Goal: Task Accomplishment & Management: Complete application form

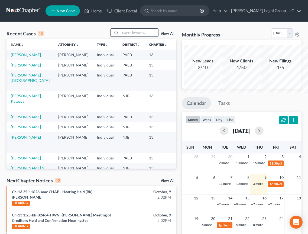
click at [120, 37] on input "search" at bounding box center [139, 33] width 38 height 8
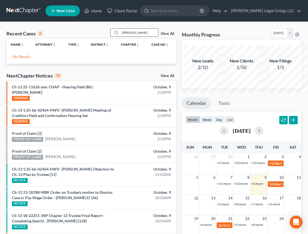
click at [134, 37] on input "[PERSON_NAME]" at bounding box center [139, 33] width 38 height 8
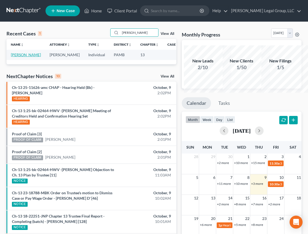
type input "[PERSON_NAME]"
click at [20, 57] on link "[PERSON_NAME]" at bounding box center [26, 54] width 30 height 5
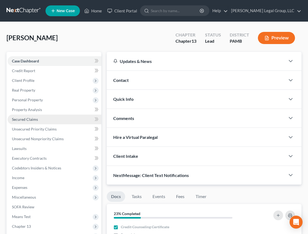
scroll to position [27, 0]
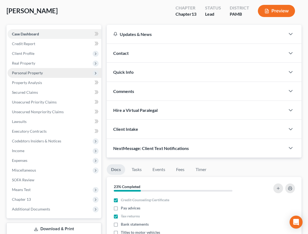
click at [43, 75] on span "Personal Property" at bounding box center [27, 73] width 31 height 5
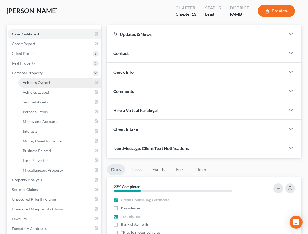
click at [50, 85] on span "Vehicles Owned" at bounding box center [36, 82] width 27 height 5
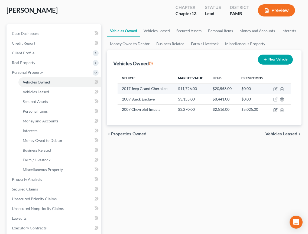
scroll to position [27, 0]
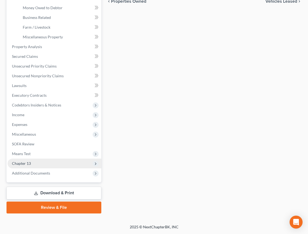
click at [48, 159] on span "Chapter 13" at bounding box center [55, 164] width 94 height 10
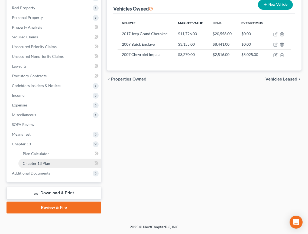
click at [48, 166] on span "Chapter 13 Plan" at bounding box center [36, 163] width 27 height 5
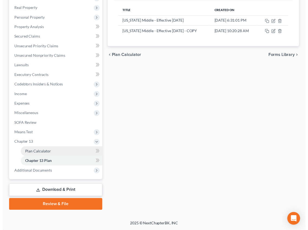
scroll to position [170, 0]
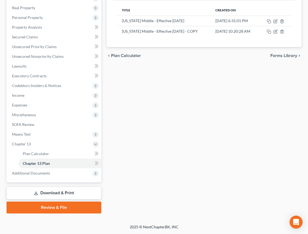
click at [61, 187] on link "Download & Print" at bounding box center [53, 193] width 95 height 13
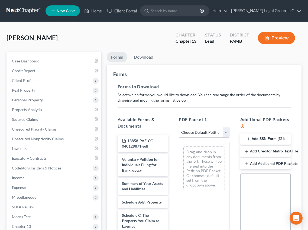
click at [225, 138] on select "Choose Default Petition PDF Packet Complete Bankruptcy Petition (all forms and …" at bounding box center [204, 132] width 50 height 11
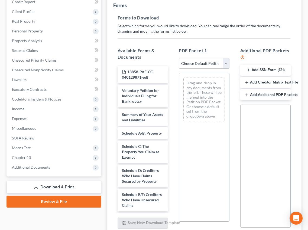
scroll to position [81, 0]
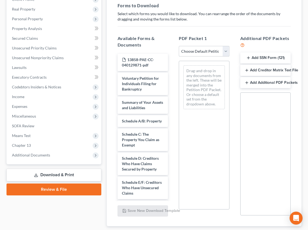
click at [224, 57] on select "Choose Default Petition PDF Packet Complete Bankruptcy Petition (all forms and …" at bounding box center [204, 51] width 50 height 11
select select "0"
click at [179, 57] on select "Choose Default Petition PDF Packet Complete Bankruptcy Petition (all forms and …" at bounding box center [204, 51] width 50 height 11
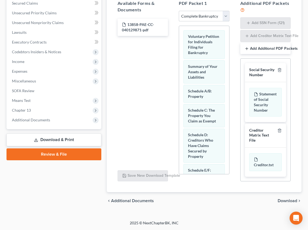
scroll to position [179, 0]
click at [278, 68] on icon "button" at bounding box center [279, 70] width 2 height 4
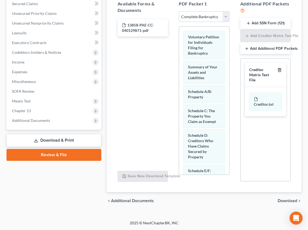
click at [279, 70] on line "button" at bounding box center [279, 70] width 0 height 1
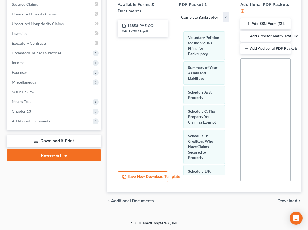
click at [284, 199] on span "Download" at bounding box center [286, 201] width 19 height 4
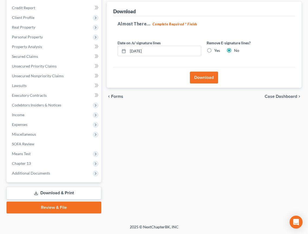
scroll to position [64, 0]
click at [202, 84] on button "Download" at bounding box center [204, 78] width 28 height 12
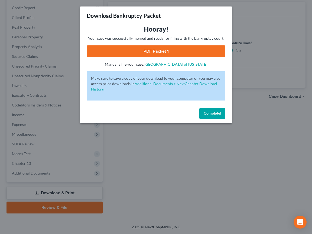
click at [180, 57] on link "PDF Packet 1" at bounding box center [156, 51] width 138 height 12
drag, startPoint x: 224, startPoint y: 141, endPoint x: 198, endPoint y: 140, distance: 26.5
click at [221, 116] on span "Complete!" at bounding box center [211, 113] width 17 height 5
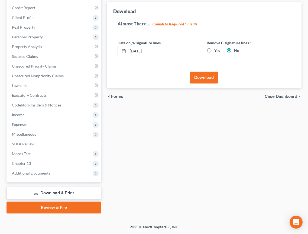
scroll to position [145, 0]
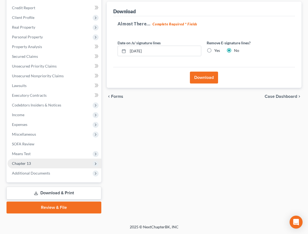
click at [31, 161] on span "Chapter 13" at bounding box center [21, 163] width 19 height 5
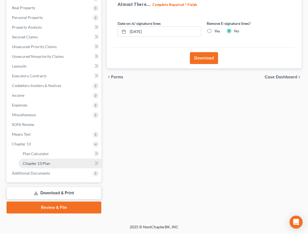
click at [50, 166] on span "Chapter 13 Plan" at bounding box center [36, 163] width 27 height 5
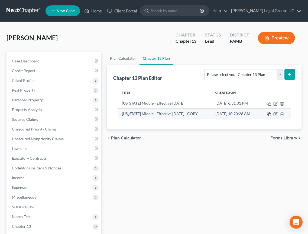
click at [269, 116] on icon "button" at bounding box center [268, 114] width 4 height 4
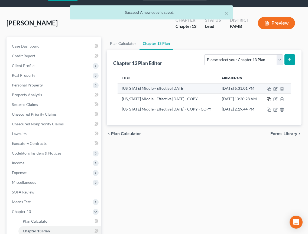
scroll to position [27, 0]
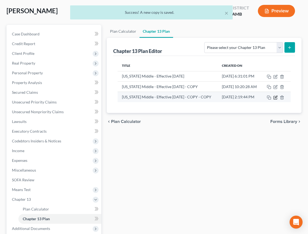
click at [274, 100] on icon "button" at bounding box center [275, 97] width 4 height 4
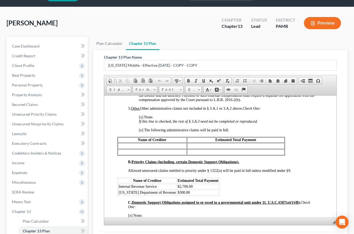
scroll to position [1028, 0]
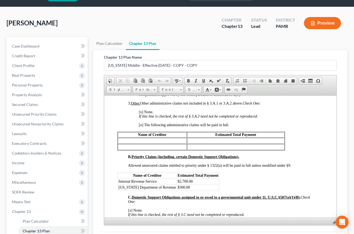
click at [307, 124] on div "Plan Calculator Chapter 13 Plan Chapter 13 Plan Name [US_STATE] Middle - Effect…" at bounding box center [220, 159] width 260 height 244
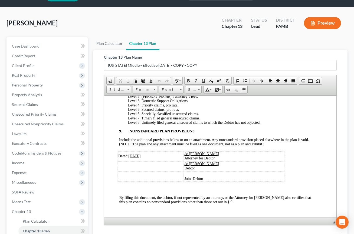
scroll to position [1627, 0]
click at [199, 138] on span "Include the additional provisions below or on an attachment. Any nonstandard pr…" at bounding box center [214, 142] width 190 height 8
click at [159, 138] on span "Include the additional provisions below or on an attachment. Any nonstandard pr…" at bounding box center [214, 142] width 190 height 8
click at [137, 154] on u "[DATE]" at bounding box center [134, 156] width 12 height 4
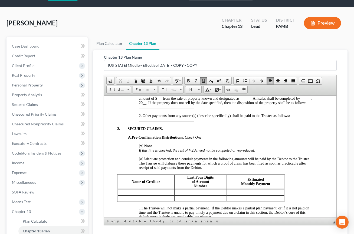
scroll to position [464, 0]
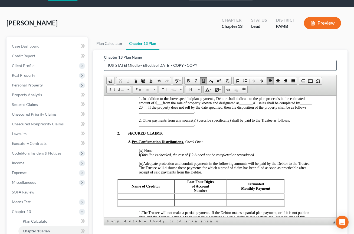
click at [262, 71] on input "[US_STATE] Middle - Effective [DATE] - COPY - COPY" at bounding box center [220, 65] width 232 height 10
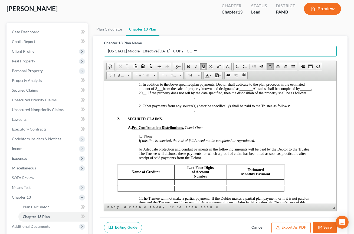
scroll to position [42, 0]
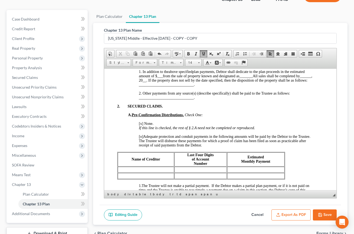
click at [264, 23] on ul "Plan Calculator Chapter 13 Plan" at bounding box center [220, 16] width 254 height 13
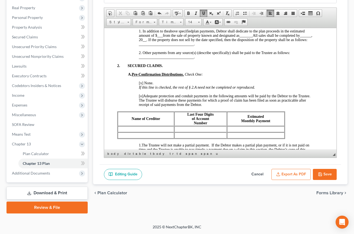
scroll to position [150, 0]
click at [307, 169] on button "Save" at bounding box center [325, 174] width 24 height 11
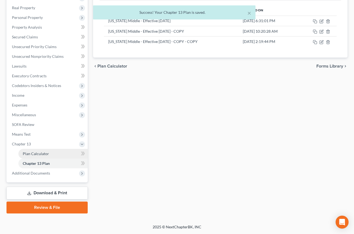
scroll to position [96, 0]
click at [38, 100] on span "Income" at bounding box center [48, 96] width 80 height 10
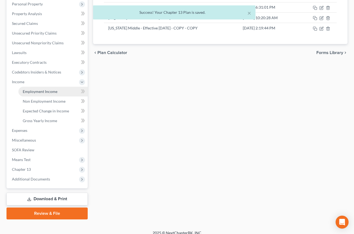
click at [58, 97] on link "Employment Income" at bounding box center [52, 92] width 69 height 10
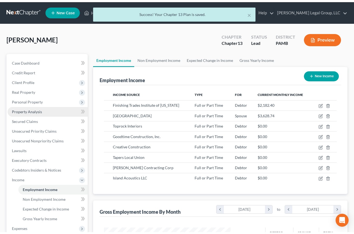
scroll to position [121, 137]
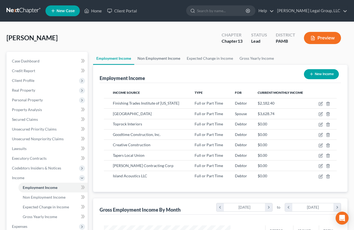
click at [183, 65] on link "Non Employment Income" at bounding box center [158, 58] width 49 height 13
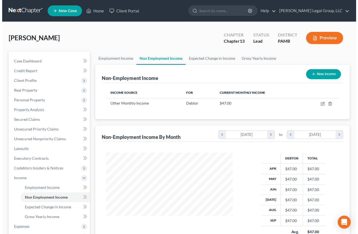
scroll to position [121, 137]
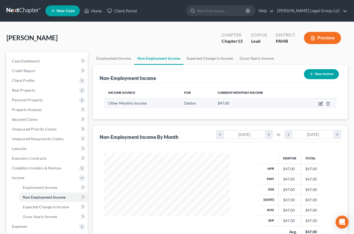
click at [307, 104] on icon "button" at bounding box center [321, 103] width 2 height 2
select select "13"
select select "0"
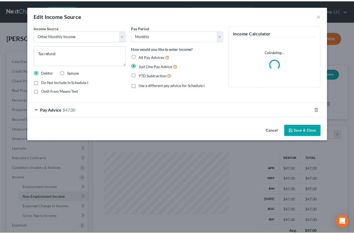
scroll to position [121, 139]
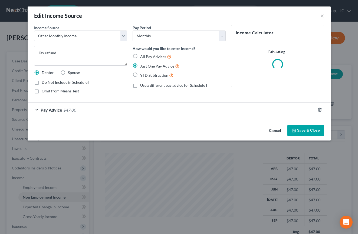
click at [63, 113] on span "$47.00" at bounding box center [69, 109] width 13 height 5
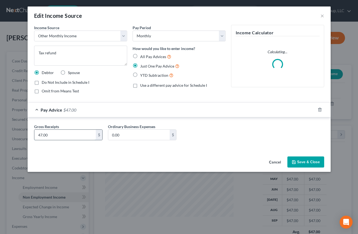
click at [47, 140] on input "47.00" at bounding box center [64, 135] width 61 height 10
type input "420.00"
click at [307, 168] on button "Save & Close" at bounding box center [305, 162] width 37 height 11
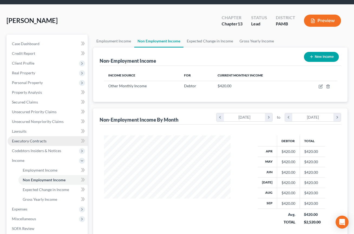
scroll to position [27, 0]
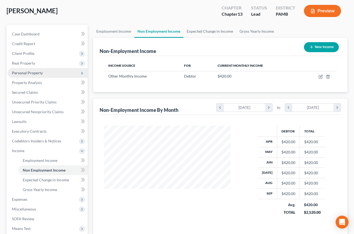
click at [27, 75] on span "Personal Property" at bounding box center [27, 73] width 31 height 5
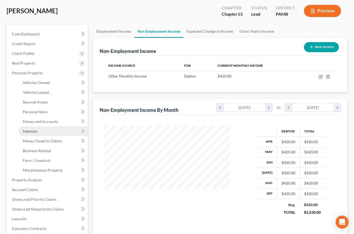
click at [45, 136] on link "Interests" at bounding box center [52, 132] width 69 height 10
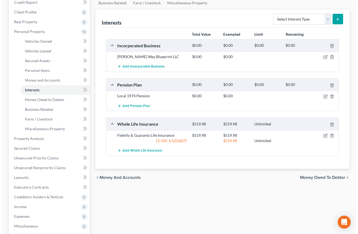
scroll to position [81, 0]
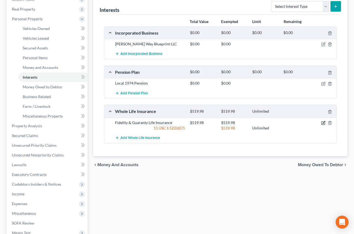
click at [307, 124] on icon "button" at bounding box center [323, 122] width 2 height 2
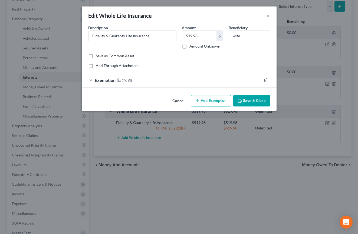
click at [117, 83] on span "$519.98" at bounding box center [124, 80] width 15 height 5
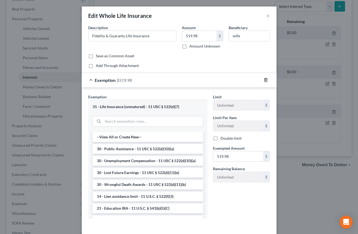
click at [267, 82] on icon "button" at bounding box center [265, 80] width 2 height 4
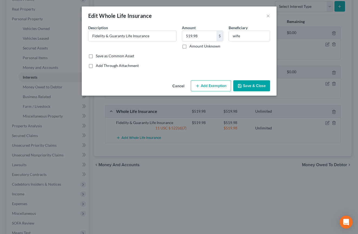
click at [219, 92] on button "Add Exemption" at bounding box center [211, 85] width 40 height 11
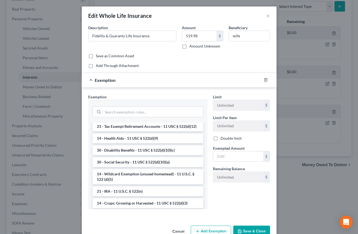
scroll to position [290, 0]
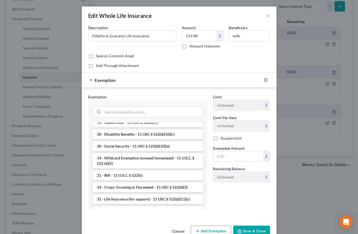
click at [153, 68] on li "31 - Life Insurance (loan value, unmatured) - 11 USC § 522(d)(8)" at bounding box center [148, 60] width 111 height 15
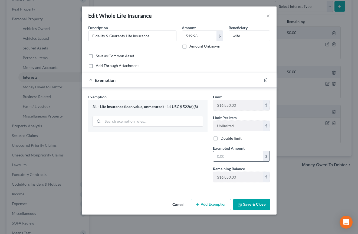
click at [232, 162] on input "text" at bounding box center [238, 156] width 50 height 10
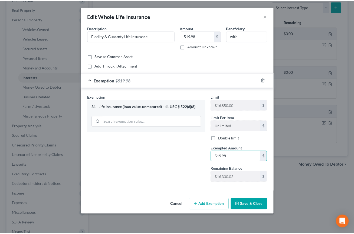
scroll to position [41, 0]
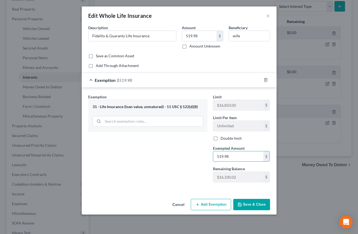
type input "519.98"
click at [270, 210] on button "Save & Close" at bounding box center [251, 204] width 37 height 11
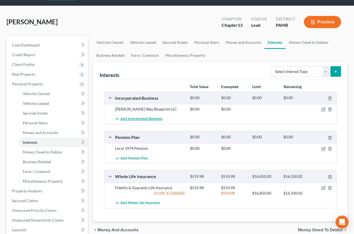
scroll to position [0, 0]
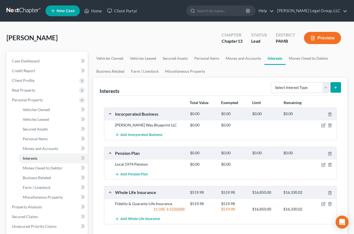
click at [177, 41] on div "[PERSON_NAME] Upgraded Chapter Chapter 13 Status Lead District PAMB Preview" at bounding box center [176, 40] width 341 height 24
click at [285, 32] on div "[PERSON_NAME] Upgraded Chapter Chapter 13 Status Lead District PAMB Preview Pet…" at bounding box center [177, 203] width 354 height 363
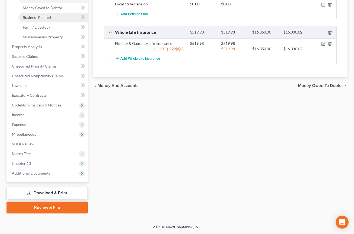
scroll to position [189, 0]
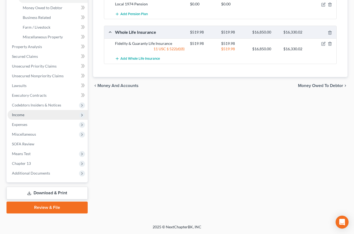
click at [33, 120] on span "Income" at bounding box center [48, 115] width 80 height 10
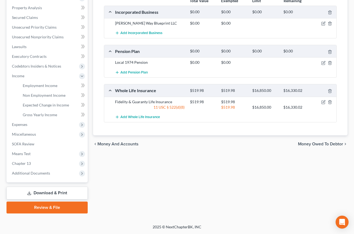
scroll to position [131, 0]
click at [47, 88] on span "Employment Income" at bounding box center [40, 85] width 35 height 5
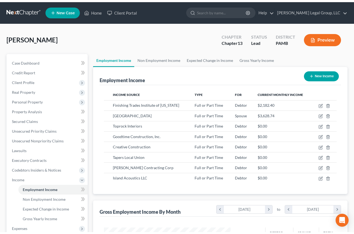
scroll to position [121, 137]
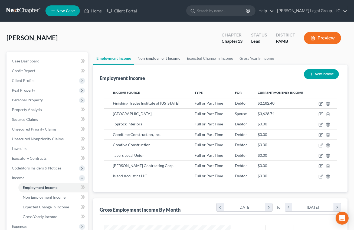
click at [183, 65] on link "Non Employment Income" at bounding box center [158, 58] width 49 height 13
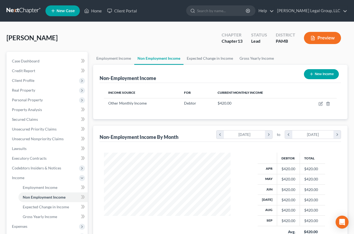
scroll to position [121, 137]
click at [307, 79] on button "New Income" at bounding box center [321, 74] width 35 height 10
select select "0"
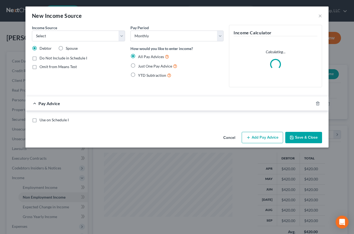
scroll to position [121, 139]
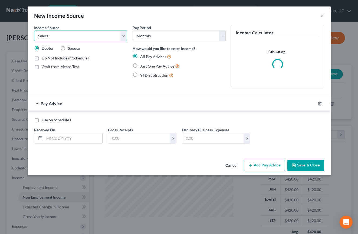
click at [52, 41] on select "Select Unemployment Disability (from employer) Pension Retirement Social Securi…" at bounding box center [80, 36] width 93 height 11
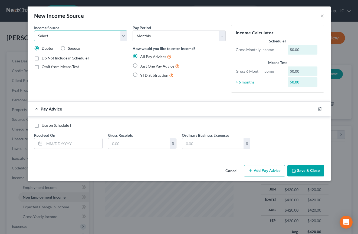
select select "13"
click at [34, 38] on select "Select Unemployment Disability (from employer) Pension Retirement Social Securi…" at bounding box center [80, 36] width 93 height 11
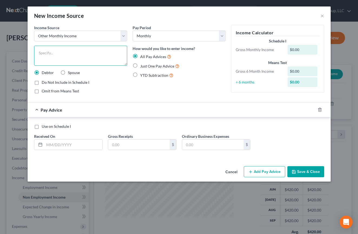
click at [67, 66] on textarea at bounding box center [80, 56] width 93 height 20
click at [236, 24] on div "New Income Source ×" at bounding box center [179, 15] width 303 height 18
click at [52, 66] on textarea at bounding box center [80, 56] width 93 height 20
type textarea "Dry wall taping through Local 1974"
click at [42, 129] on label "Use on Schedule I" at bounding box center [56, 126] width 29 height 5
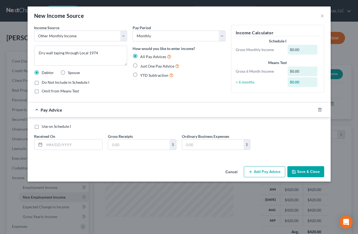
click at [44, 127] on input "Use on Schedule I" at bounding box center [46, 126] width 4 height 4
checkbox input "true"
click at [64, 150] on input "text" at bounding box center [73, 145] width 58 height 10
type input "[DATE]"
click at [110, 150] on input "text" at bounding box center [138, 145] width 61 height 10
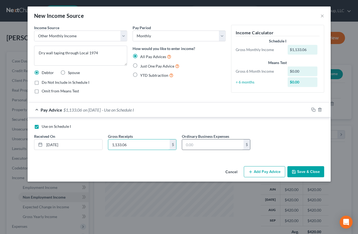
type input "1,133.06"
click at [227, 150] on input "text" at bounding box center [212, 145] width 61 height 10
type input "0.00"
click at [307, 178] on button "Save & Close" at bounding box center [305, 171] width 37 height 11
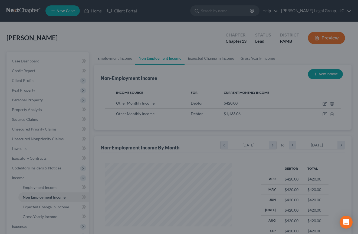
scroll to position [270355, 270338]
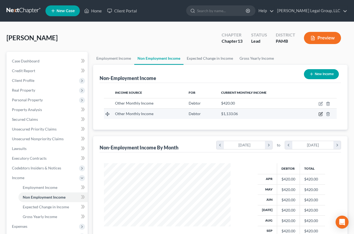
click at [307, 116] on icon "button" at bounding box center [320, 114] width 4 height 4
select select "13"
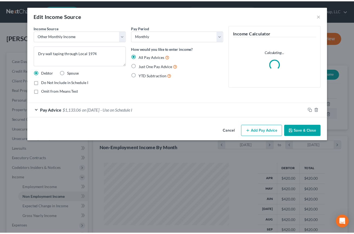
scroll to position [121, 139]
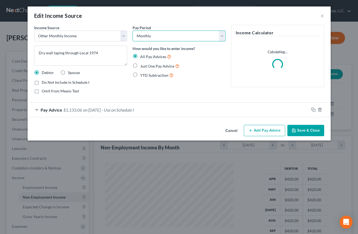
click at [145, 41] on select "Select Monthly Twice Monthly Every Other Week Weekly" at bounding box center [179, 36] width 93 height 11
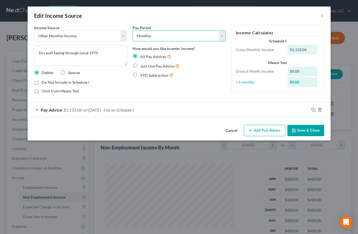
select select "3"
click at [133, 38] on select "Select Monthly Twice Monthly Every Other Week Weekly" at bounding box center [179, 36] width 93 height 11
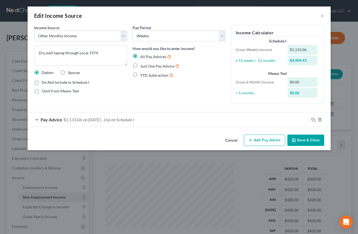
click at [307, 146] on button "Save & Close" at bounding box center [305, 140] width 37 height 11
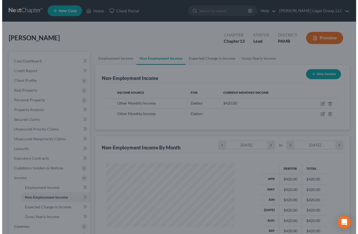
scroll to position [270355, 270338]
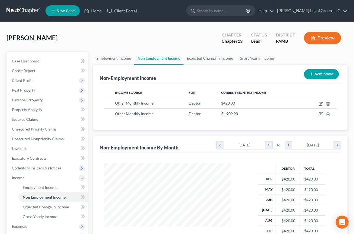
click at [155, 42] on div "[PERSON_NAME] Upgraded Chapter Chapter 13 Status Lead District PAMB Preview" at bounding box center [176, 40] width 341 height 24
click at [307, 44] on button "Preview" at bounding box center [322, 38] width 37 height 12
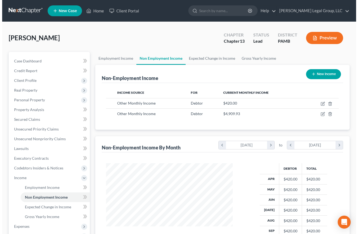
scroll to position [121, 139]
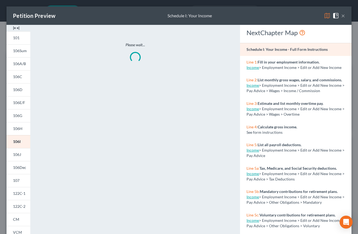
click at [307, 19] on img at bounding box center [327, 15] width 6 height 6
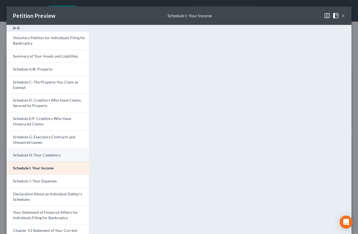
scroll to position [27, 0]
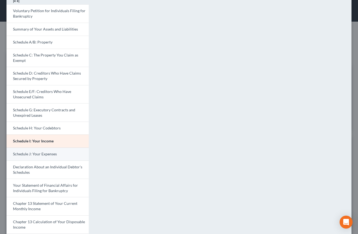
click at [47, 156] on span "Schedule J: Your Expenses" at bounding box center [35, 154] width 44 height 5
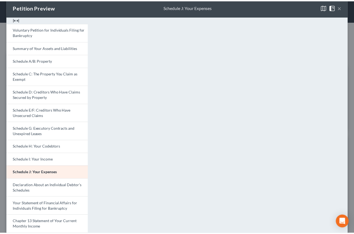
scroll to position [0, 0]
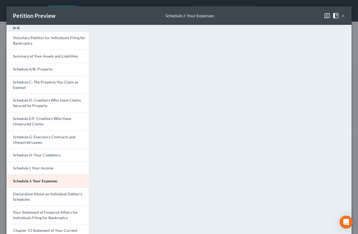
click at [307, 19] on button "×" at bounding box center [343, 15] width 4 height 6
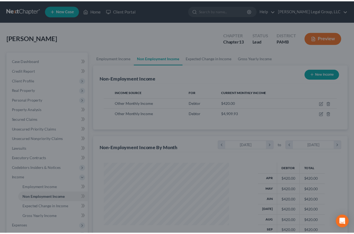
scroll to position [270355, 270338]
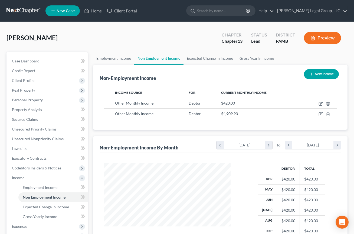
click at [160, 52] on div "[PERSON_NAME] Upgraded Chapter Chapter 13 Status Lead District PAMB Preview" at bounding box center [176, 40] width 341 height 24
click at [223, 83] on div "Non-Employment Income New Income" at bounding box center [220, 74] width 241 height 18
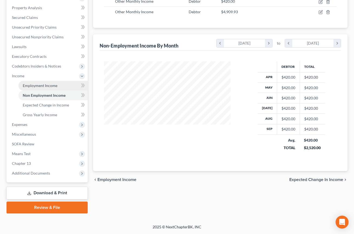
scroll to position [108, 0]
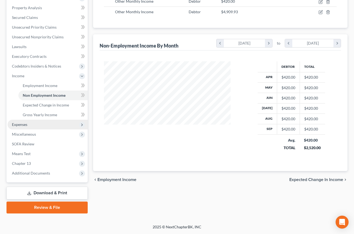
click at [38, 130] on span "Expenses" at bounding box center [48, 125] width 80 height 10
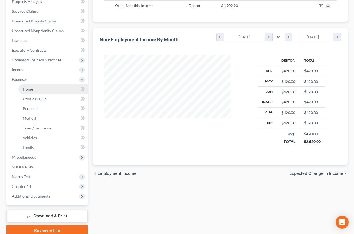
click at [42, 94] on link "Home" at bounding box center [52, 89] width 69 height 10
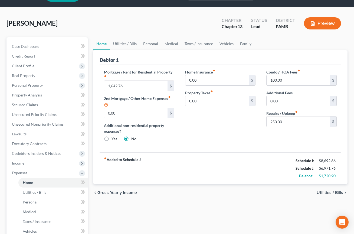
scroll to position [27, 0]
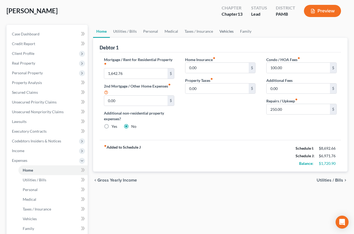
click at [237, 38] on link "Vehicles" at bounding box center [226, 31] width 21 height 13
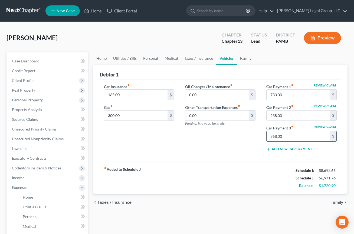
click at [291, 141] on input "368.00" at bounding box center [297, 136] width 63 height 10
click at [228, 156] on div "Oil Changes / Maintenance fiber_manual_record 0.00 $ Other Transportation Expen…" at bounding box center [220, 120] width 81 height 72
click at [173, 52] on div "[PERSON_NAME] Upgraded Chapter Chapter 13 Status Lead District PAMB Preview" at bounding box center [176, 40] width 341 height 24
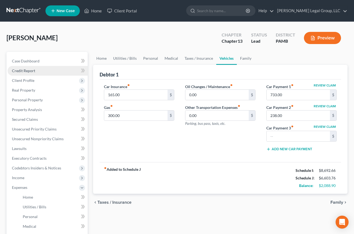
click at [34, 73] on span "Credit Report" at bounding box center [23, 70] width 23 height 5
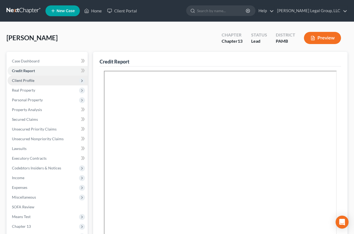
click at [47, 85] on span "Client Profile" at bounding box center [48, 81] width 80 height 10
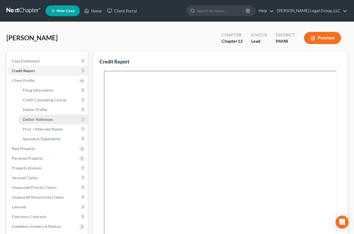
click at [52, 122] on span "Debtor Addresses" at bounding box center [38, 119] width 30 height 5
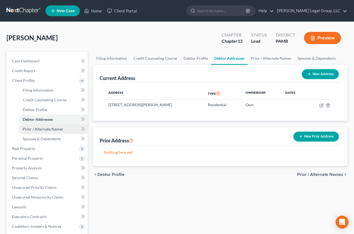
click at [51, 131] on span "Prior / Alternate Names" at bounding box center [43, 129] width 40 height 5
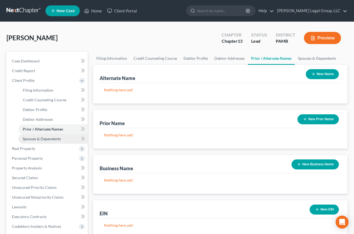
click at [54, 141] on span "Spouses & Dependents" at bounding box center [42, 139] width 38 height 5
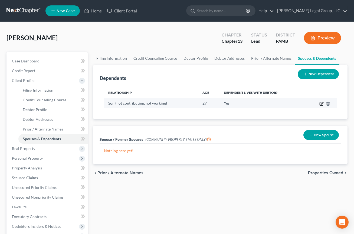
click at [307, 104] on icon "button" at bounding box center [322, 103] width 2 height 2
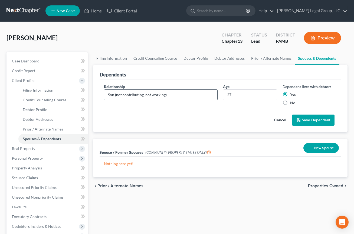
drag, startPoint x: 187, startPoint y: 133, endPoint x: 121, endPoint y: 137, distance: 66.1
click at [121, 100] on input "Son (not contributing, not working)" at bounding box center [160, 95] width 113 height 10
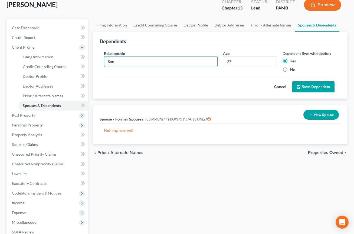
scroll to position [27, 0]
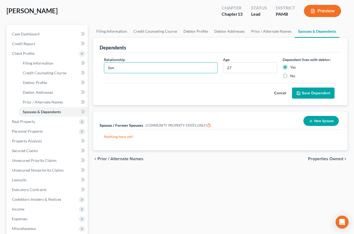
type input "Son"
click at [300, 99] on button "Save Dependent" at bounding box center [313, 93] width 42 height 11
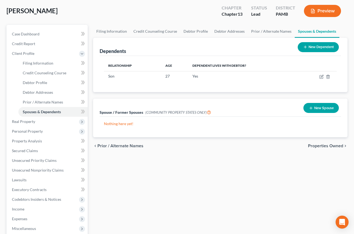
drag, startPoint x: 242, startPoint y: 63, endPoint x: 236, endPoint y: 58, distance: 7.5
click at [242, 38] on ul "Filing Information Credit Counseling Course Debtor Profile Debtor Addresses Pri…" at bounding box center [220, 31] width 254 height 13
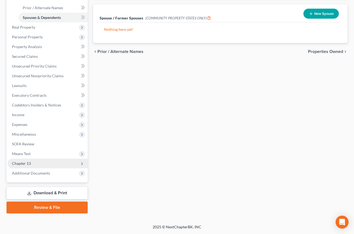
click at [39, 162] on span "Chapter 13" at bounding box center [48, 164] width 80 height 10
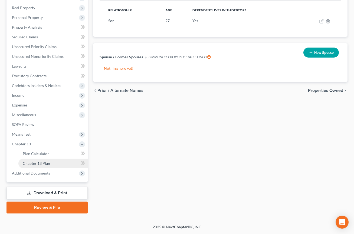
click at [50, 166] on span "Chapter 13 Plan" at bounding box center [36, 163] width 27 height 5
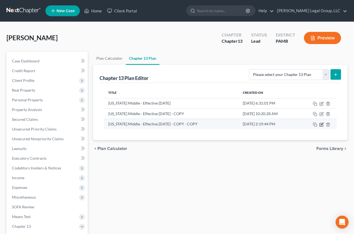
click at [307, 127] on icon "button" at bounding box center [321, 125] width 4 height 4
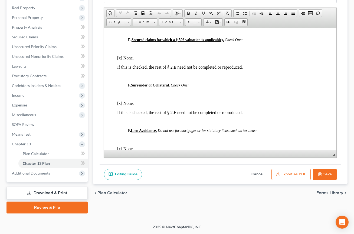
scroll to position [811, 0]
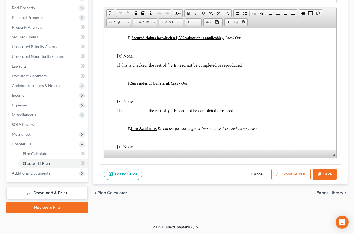
click at [245, 169] on button "Cancel" at bounding box center [257, 174] width 24 height 11
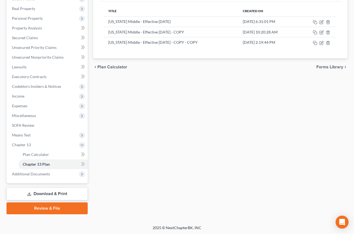
scroll to position [81, 0]
click at [224, 136] on div "Plan Calculator Chapter 13 Plan Chapter 13 Plan Editor Please select your Chapt…" at bounding box center [220, 93] width 260 height 244
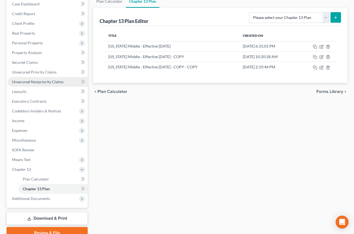
scroll to position [27, 0]
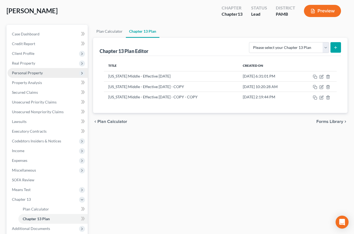
click at [43, 75] on span "Personal Property" at bounding box center [27, 73] width 31 height 5
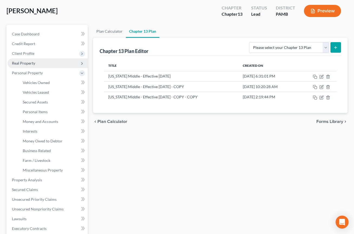
click at [45, 68] on span "Real Property" at bounding box center [48, 63] width 80 height 10
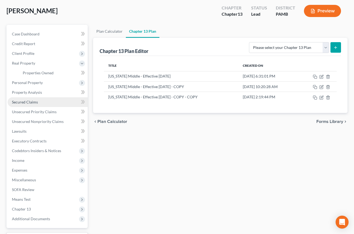
click at [45, 107] on link "Secured Claims" at bounding box center [48, 102] width 80 height 10
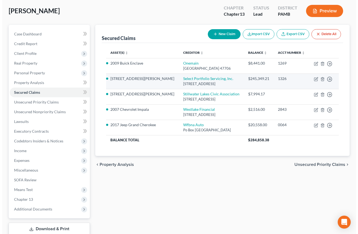
scroll to position [54, 0]
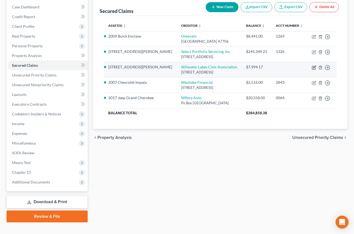
click at [307, 70] on icon "button" at bounding box center [314, 67] width 4 height 4
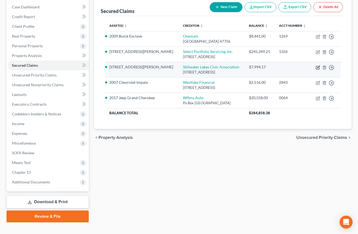
select select "39"
select select "11"
select select "0"
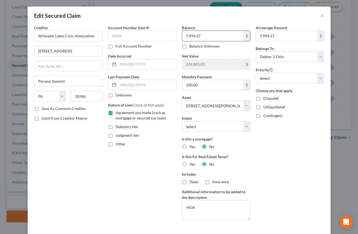
click at [205, 41] on input "7,994.17" at bounding box center [212, 36] width 61 height 10
type input "9,494.17"
click at [278, 41] on input "7,994.17" at bounding box center [286, 36] width 61 height 10
type input "9,494.17"
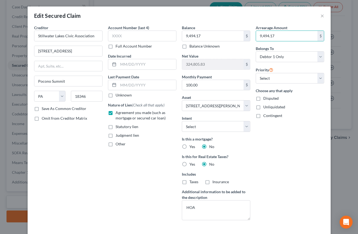
click at [307, 169] on div "Arrearage Amount 9,494.17 $ Belongs To * Select Debtor 1 Only Debtor 2 Only Deb…" at bounding box center [290, 125] width 74 height 200
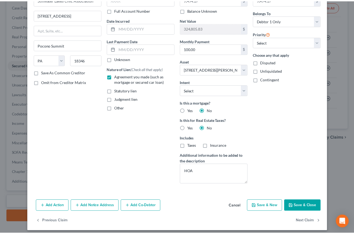
scroll to position [107, 0]
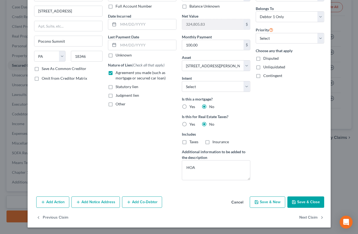
click at [307, 197] on button "Save & Close" at bounding box center [305, 202] width 37 height 11
select select
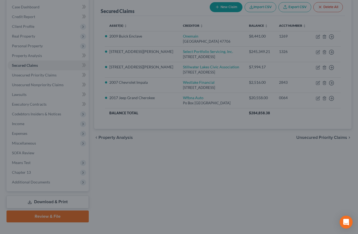
type input "323,305.83"
select select "11"
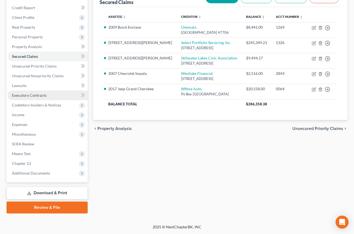
scroll to position [108, 0]
click at [39, 128] on span "Expenses" at bounding box center [48, 125] width 80 height 10
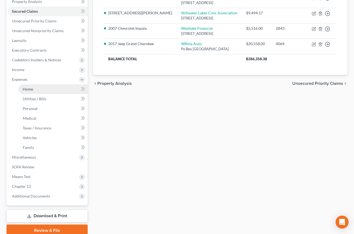
click at [43, 94] on link "Home" at bounding box center [52, 89] width 69 height 10
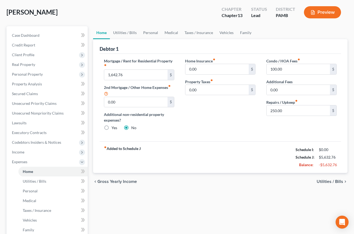
scroll to position [27, 0]
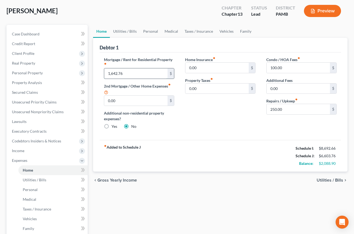
click at [137, 79] on input "1,642.76" at bounding box center [135, 73] width 63 height 10
type input "1,635.47"
click at [191, 52] on div "Debtor 1" at bounding box center [220, 45] width 241 height 15
click at [232, 134] on div "Home Insurance fiber_manual_record 0.00 $ Property Taxes fiber_manual_record 0.…" at bounding box center [220, 95] width 81 height 77
click at [265, 52] on div "Debtor 1" at bounding box center [220, 45] width 241 height 15
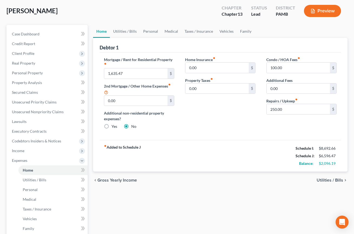
click at [302, 38] on ul "Home Utilities / Bills Personal Medical Taxes / Insurance Vehicles Family" at bounding box center [220, 31] width 254 height 13
click at [290, 73] on input "100.00" at bounding box center [297, 68] width 63 height 10
type input "92.00"
click at [140, 38] on link "Utilities / Bills" at bounding box center [125, 31] width 30 height 13
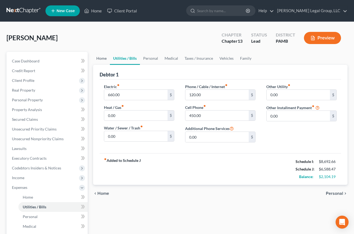
click at [102, 65] on link "Home" at bounding box center [101, 58] width 17 height 13
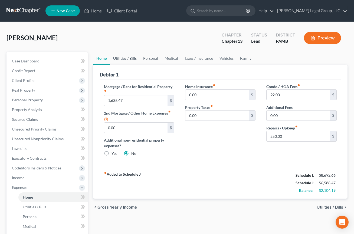
click at [131, 65] on link "Utilities / Bills" at bounding box center [125, 58] width 30 height 13
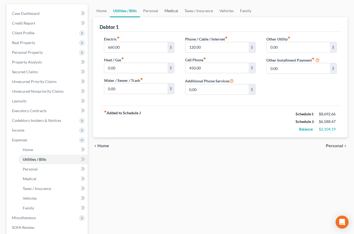
scroll to position [54, 0]
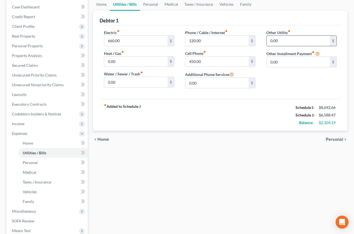
click at [286, 46] on input "0.00" at bounding box center [297, 41] width 63 height 10
type input "450.00"
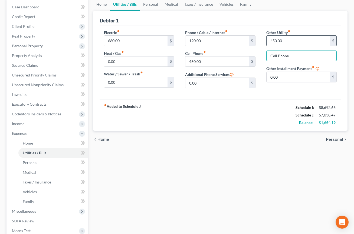
type input "Cell Phone"
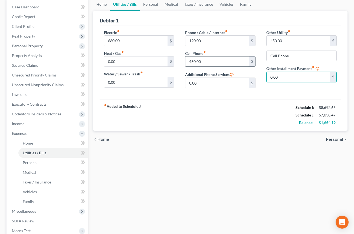
click at [212, 67] on input "450.00" at bounding box center [216, 62] width 63 height 10
click at [256, 131] on div "fiber_manual_record Added to Schedule J Schedule I: $8,692.66 Schedule J: $6,58…" at bounding box center [220, 115] width 241 height 32
click at [161, 11] on link "Personal" at bounding box center [150, 4] width 21 height 13
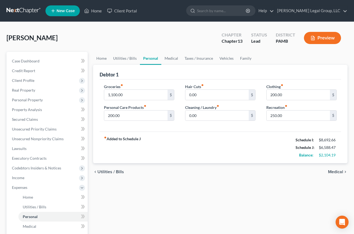
click at [235, 80] on div "Debtor 1" at bounding box center [220, 72] width 241 height 15
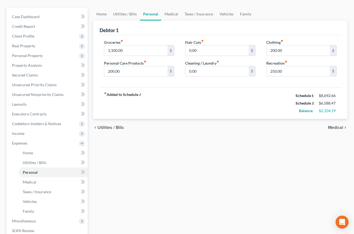
scroll to position [54, 0]
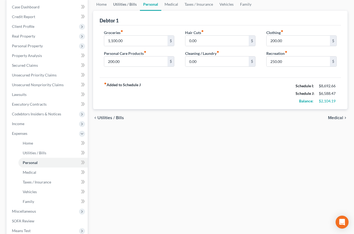
click at [136, 11] on link "Utilities / Bills" at bounding box center [125, 4] width 30 height 13
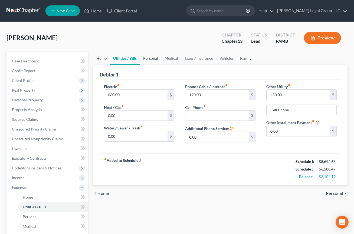
click at [161, 65] on link "Personal" at bounding box center [150, 58] width 21 height 13
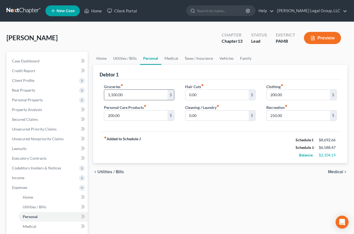
click at [138, 100] on input "1,100.00" at bounding box center [135, 95] width 63 height 10
type input "1,200.00"
click at [172, 80] on div "Debtor 1" at bounding box center [220, 72] width 241 height 15
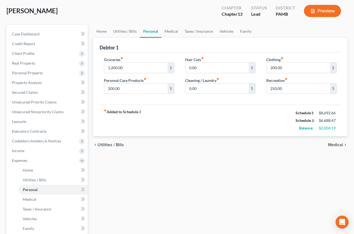
scroll to position [54, 0]
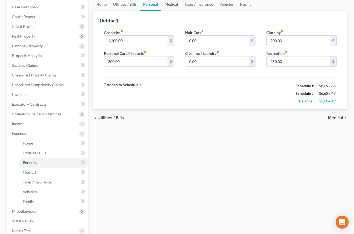
click at [181, 11] on link "Medical" at bounding box center [171, 4] width 20 height 13
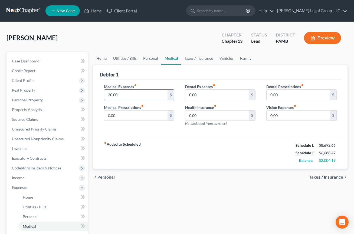
click at [117, 100] on input "20.00" at bounding box center [135, 95] width 63 height 10
type input "50.00"
click at [216, 65] on link "Taxes / Insurance" at bounding box center [198, 58] width 35 height 13
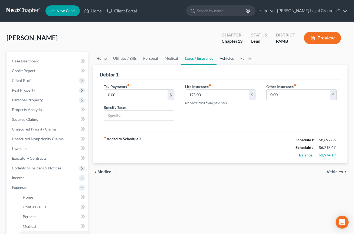
click at [237, 65] on link "Vehicles" at bounding box center [226, 58] width 21 height 13
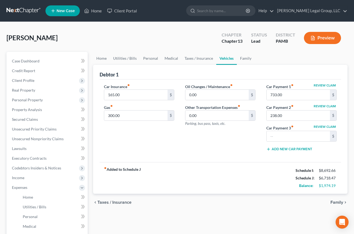
click at [239, 80] on div "Debtor 1" at bounding box center [220, 72] width 241 height 15
click at [191, 100] on input "0.00" at bounding box center [216, 95] width 63 height 10
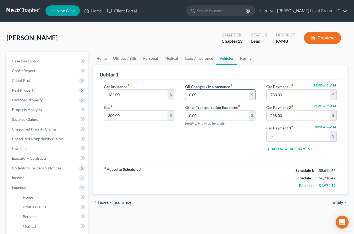
click at [192, 100] on input "0.00" at bounding box center [216, 95] width 63 height 10
type input "150.00"
click at [152, 121] on input "300.00" at bounding box center [135, 116] width 63 height 10
type input "970.00"
click at [218, 100] on input "150.00" at bounding box center [216, 95] width 63 height 10
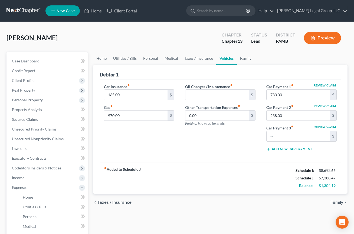
click at [248, 156] on div "Oil Changes / Maintenance fiber_manual_record $ Other Transportation Expenses f…" at bounding box center [220, 120] width 81 height 72
click at [133, 65] on link "Utilities / Bills" at bounding box center [125, 58] width 30 height 13
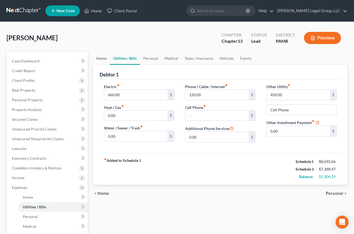
click at [104, 65] on link "Home" at bounding box center [101, 58] width 17 height 13
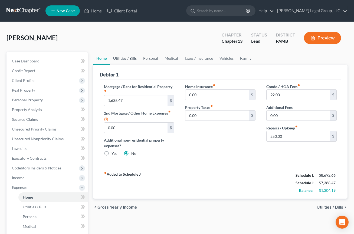
click at [138, 65] on link "Utilities / Bills" at bounding box center [125, 58] width 30 height 13
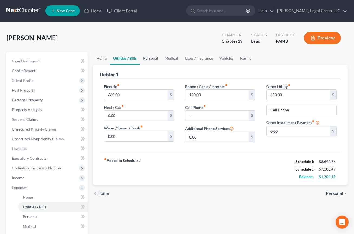
click at [161, 65] on link "Personal" at bounding box center [150, 58] width 21 height 13
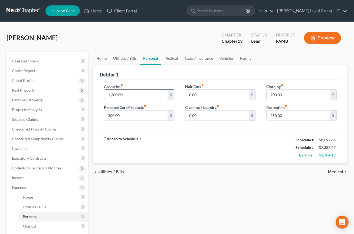
click at [128, 100] on input "1,200.00" at bounding box center [135, 95] width 63 height 10
type input "1,100.00"
click at [185, 98] on div "Groceries fiber_manual_record 1,100.00 $ Personal Care Products fiber_manual_re…" at bounding box center [220, 106] width 241 height 52
click at [275, 121] on input "250.00" at bounding box center [297, 116] width 63 height 10
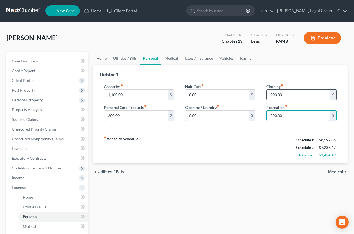
type input "200.00"
click at [288, 100] on input "200.00" at bounding box center [297, 95] width 63 height 10
type input "150.00"
click at [306, 80] on div "Debtor 1" at bounding box center [220, 72] width 241 height 15
click at [181, 65] on link "Medical" at bounding box center [171, 58] width 20 height 13
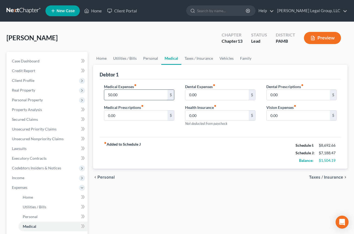
click at [122, 100] on input "50.00" at bounding box center [135, 95] width 63 height 10
type input "25.00"
click at [202, 80] on div "Debtor 1" at bounding box center [220, 72] width 241 height 15
click at [216, 65] on link "Taxes / Insurance" at bounding box center [198, 58] width 35 height 13
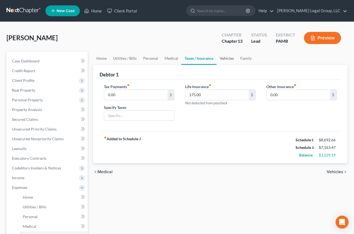
click at [237, 65] on link "Vehicles" at bounding box center [226, 58] width 21 height 13
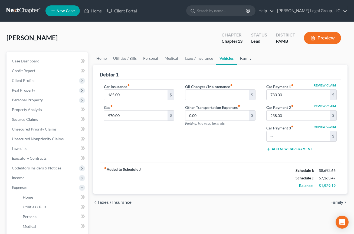
click at [255, 65] on link "Family" at bounding box center [246, 58] width 18 height 13
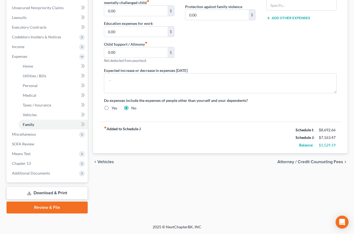
scroll to position [162, 0]
click at [37, 52] on span "Income" at bounding box center [48, 47] width 80 height 10
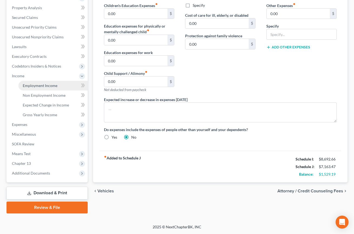
click at [55, 81] on link "Employment Income" at bounding box center [52, 86] width 69 height 10
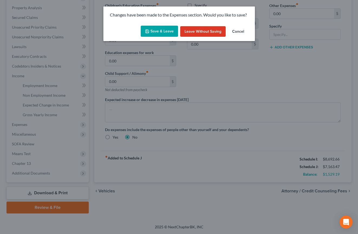
click at [157, 37] on button "Save & Leave" at bounding box center [159, 31] width 37 height 11
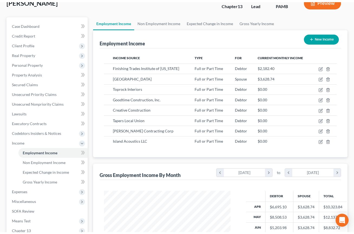
scroll to position [27, 0]
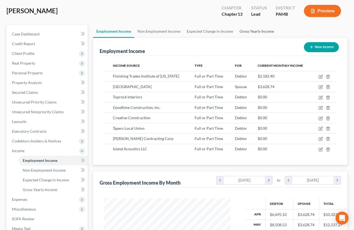
click at [277, 38] on link "Gross Yearly Income" at bounding box center [256, 31] width 41 height 13
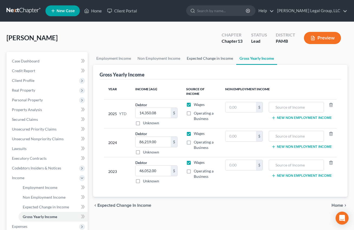
click at [222, 65] on link "Expected Change in Income" at bounding box center [209, 58] width 53 height 13
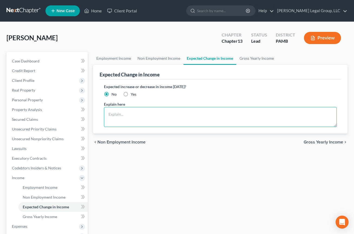
click at [160, 127] on textarea at bounding box center [220, 117] width 233 height 20
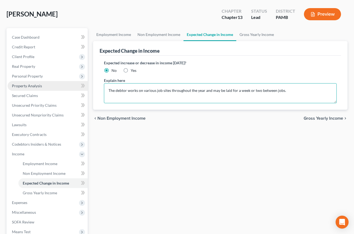
scroll to position [108, 0]
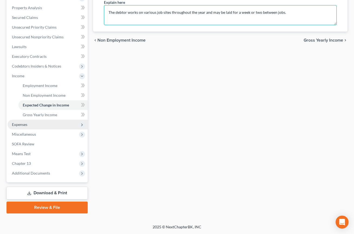
type textarea "The debtor works on various job sites throughout the year and may be laid for a…"
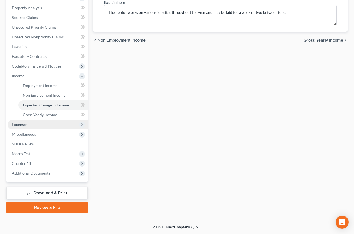
click at [27, 127] on span "Expenses" at bounding box center [19, 124] width 15 height 5
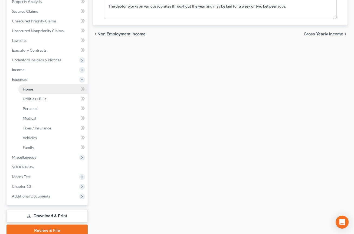
click at [33, 91] on span "Home" at bounding box center [28, 89] width 10 height 5
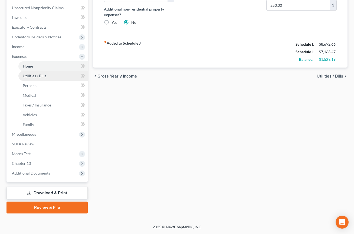
scroll to position [216, 0]
click at [272, 107] on div "Home Utilities / Bills Personal Medical Taxes / Insurance Vehicles Family Debto…" at bounding box center [220, 67] width 260 height 293
click at [245, 127] on div "Home Utilities / Bills Personal Medical Taxes / Insurance Vehicles Family Debto…" at bounding box center [220, 67] width 260 height 293
